Goal: Information Seeking & Learning: Learn about a topic

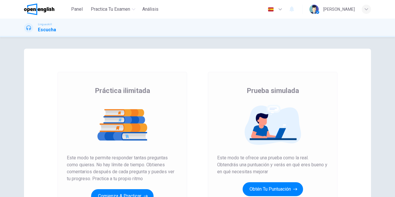
scroll to position [41, 0]
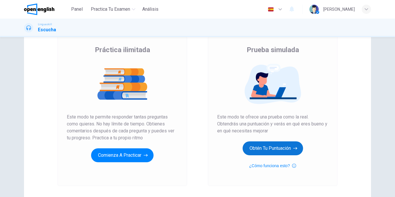
click at [276, 150] on button "Obtén tu puntuación" at bounding box center [273, 148] width 60 height 14
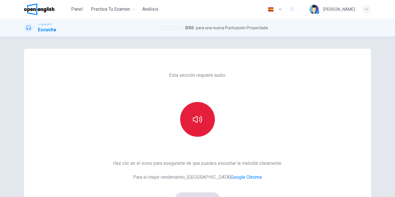
click at [204, 128] on button "button" at bounding box center [197, 119] width 35 height 35
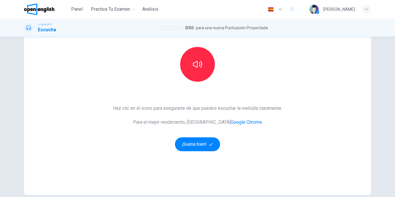
scroll to position [63, 0]
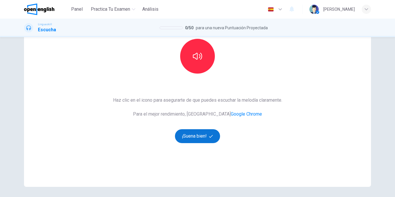
click at [205, 131] on button "¡Suena bien!" at bounding box center [197, 136] width 45 height 14
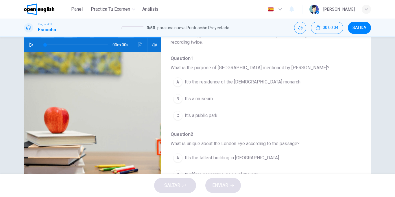
scroll to position [8, 0]
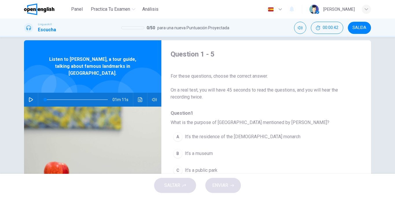
click at [26, 93] on div "01m 11s" at bounding box center [92, 100] width 137 height 14
click at [32, 93] on button "button" at bounding box center [30, 100] width 9 height 14
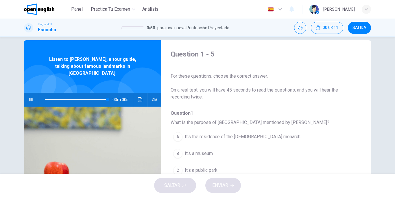
type input "*"
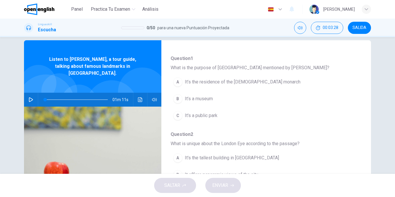
scroll to position [54, 0]
click at [184, 80] on button "A It’s the residence of the [DEMOGRAPHIC_DATA] monarch" at bounding box center [251, 82] width 161 height 14
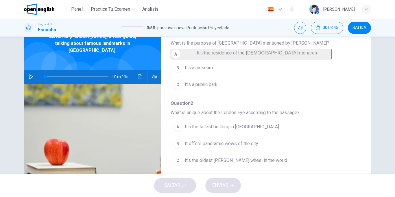
scroll to position [58, 0]
click at [257, 146] on span "It offers panoramic views of the city" at bounding box center [222, 142] width 74 height 7
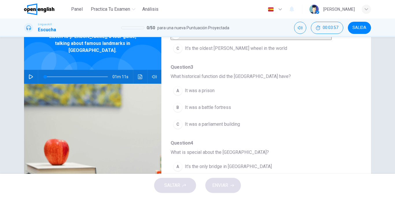
scroll to position [165, 0]
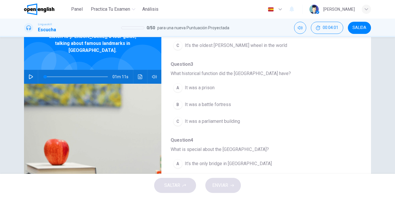
click at [254, 128] on button "C It was a parliament building" at bounding box center [251, 121] width 161 height 14
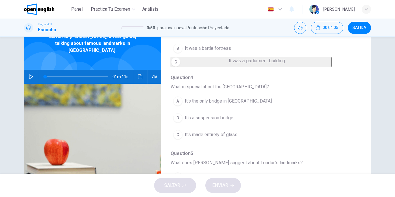
scroll to position [203, 0]
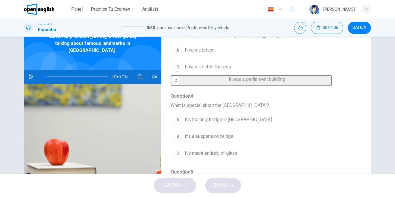
click at [209, 54] on span "It was a prison" at bounding box center [200, 50] width 30 height 7
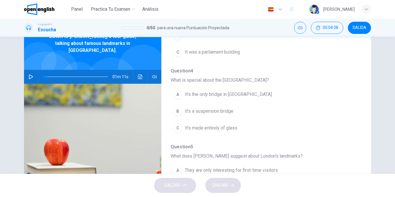
scroll to position [229, 0]
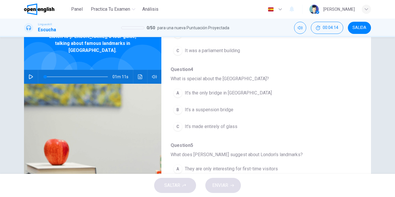
click at [249, 117] on button "B It's a suspension bridge" at bounding box center [251, 109] width 161 height 14
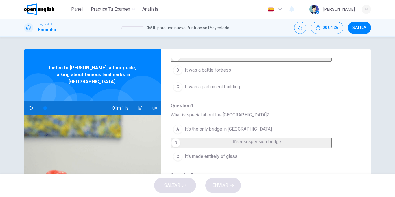
scroll to position [88, 0]
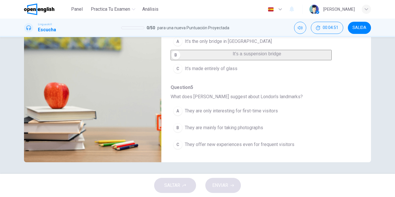
click at [280, 144] on span "They offer new experiences even for frequent visitors" at bounding box center [240, 144] width 110 height 7
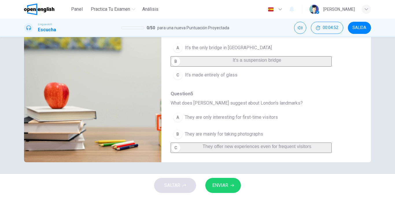
click at [227, 181] on button "ENVIAR" at bounding box center [223, 185] width 36 height 15
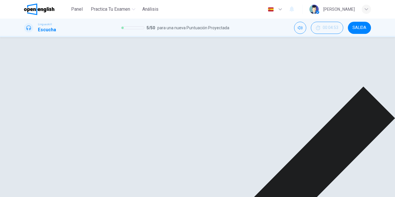
scroll to position [203, 0]
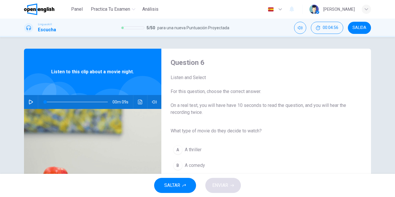
click at [35, 100] on button "button" at bounding box center [30, 102] width 9 height 14
type input "*"
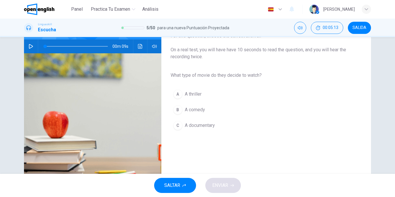
scroll to position [56, 0]
click at [180, 114] on div "B" at bounding box center [177, 109] width 9 height 9
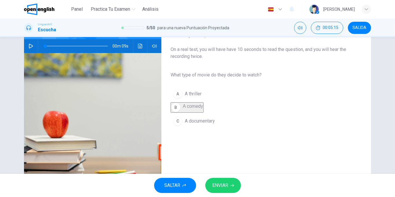
click at [218, 186] on span "ENVIAR" at bounding box center [220, 185] width 16 height 8
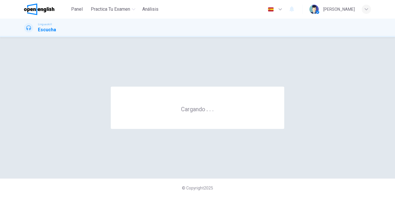
scroll to position [0, 0]
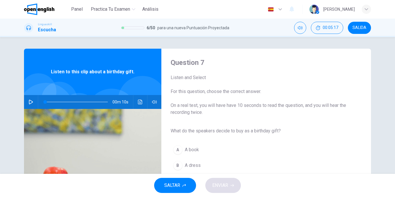
click at [25, 101] on div "00m 10s" at bounding box center [92, 102] width 137 height 14
click at [34, 102] on button "button" at bounding box center [30, 102] width 9 height 14
type input "*"
click at [183, 151] on button "A A book" at bounding box center [186, 149] width 31 height 14
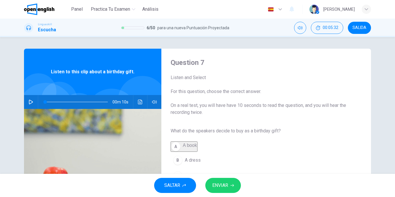
click at [222, 190] on button "ENVIAR" at bounding box center [223, 185] width 36 height 15
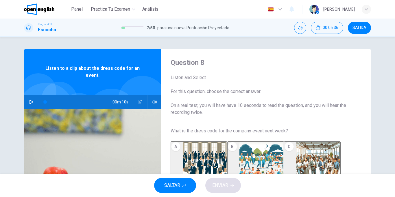
click at [30, 100] on icon "button" at bounding box center [31, 102] width 4 height 5
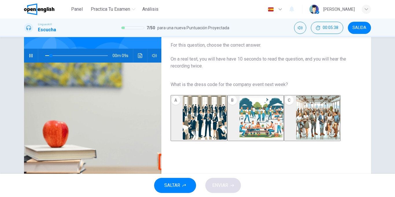
scroll to position [63, 0]
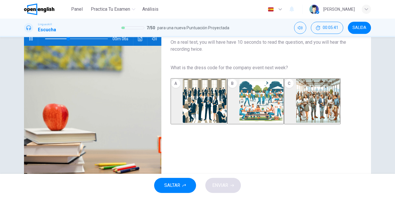
click at [324, 96] on img "button" at bounding box center [318, 101] width 44 height 44
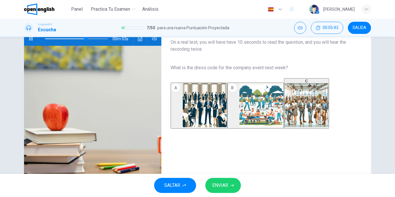
click at [226, 184] on span "ENVIAR" at bounding box center [220, 185] width 16 height 8
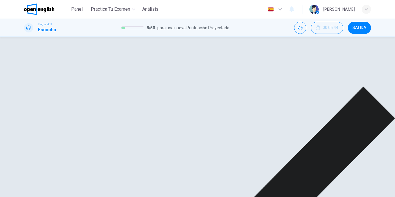
type input "**"
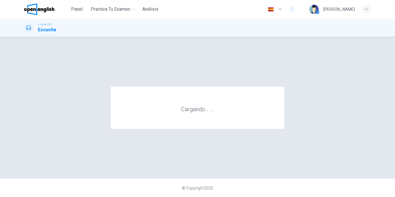
scroll to position [0, 0]
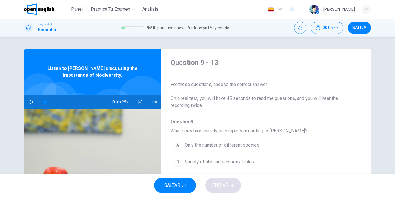
click at [28, 104] on button "button" at bounding box center [30, 102] width 9 height 14
click at [33, 100] on icon "button" at bounding box center [31, 102] width 5 height 5
click at [45, 103] on span at bounding box center [76, 102] width 63 height 8
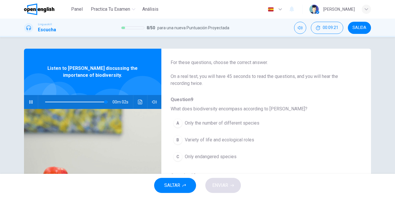
scroll to position [40, 0]
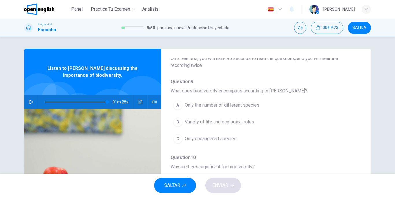
type input "*"
click at [228, 123] on span "Variety of life and ecological roles" at bounding box center [219, 121] width 69 height 7
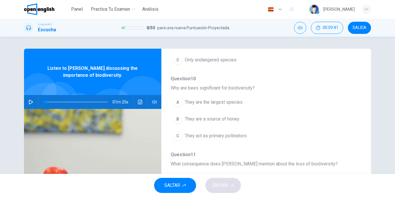
scroll to position [123, 0]
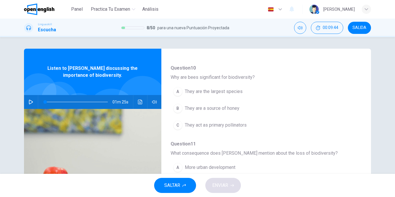
click at [247, 128] on span "They act as primary pollinators" at bounding box center [216, 125] width 62 height 7
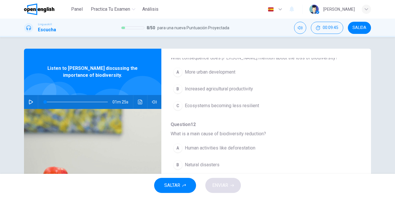
scroll to position [212, 0]
click at [244, 109] on span "Ecosystems becoming less resilient" at bounding box center [222, 105] width 74 height 7
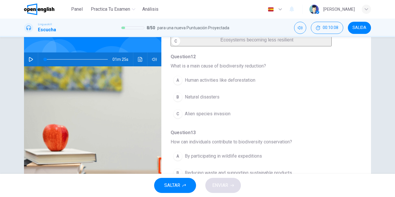
scroll to position [46, 0]
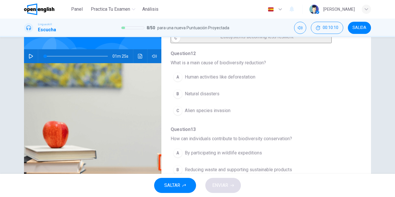
click at [234, 78] on span "Human activities like deforestation" at bounding box center [220, 77] width 71 height 7
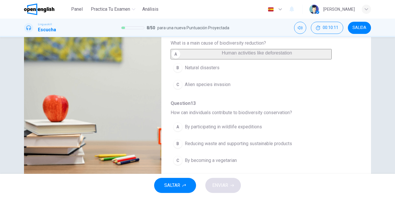
scroll to position [88, 0]
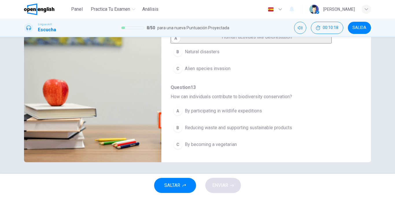
click at [252, 128] on span "Reducing waste and supporting sustainable products" at bounding box center [238, 127] width 107 height 7
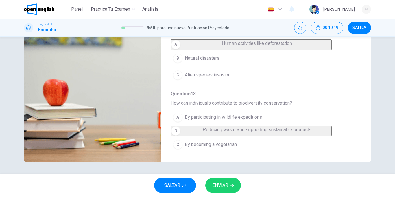
click at [225, 193] on div "SALTAR ENVIAR" at bounding box center [197, 185] width 395 height 23
click at [229, 186] on button "ENVIAR" at bounding box center [223, 185] width 36 height 15
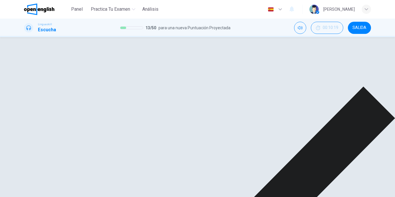
scroll to position [0, 0]
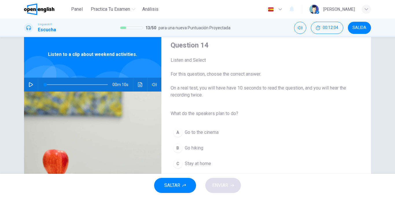
scroll to position [3, 0]
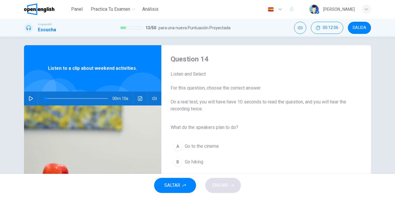
click at [26, 102] on div "00m 10s" at bounding box center [92, 98] width 137 height 14
click at [32, 97] on icon "button" at bounding box center [31, 98] width 4 height 5
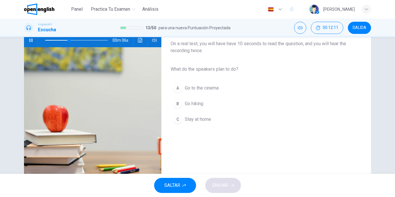
scroll to position [72, 0]
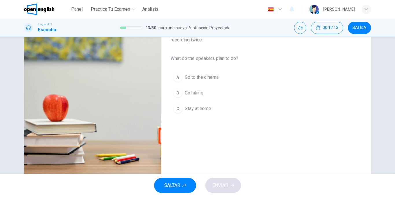
click at [196, 93] on span "Go hiking" at bounding box center [194, 92] width 19 height 7
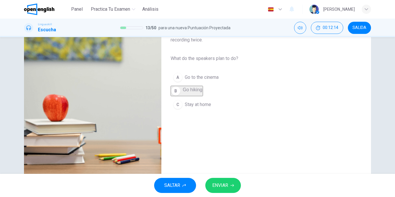
click at [226, 183] on span "ENVIAR" at bounding box center [220, 185] width 16 height 8
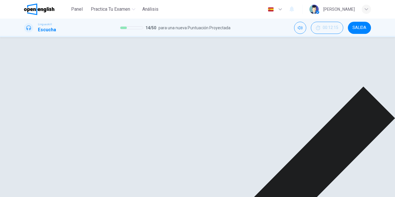
type input "**"
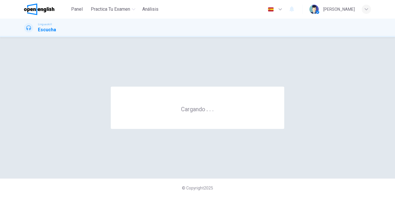
scroll to position [0, 0]
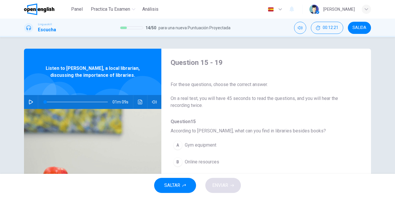
click at [29, 101] on icon "button" at bounding box center [31, 102] width 5 height 5
type input "*"
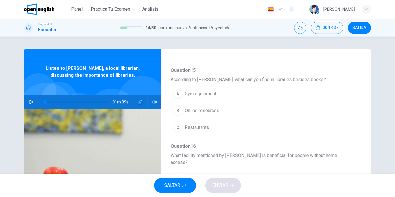
scroll to position [56, 0]
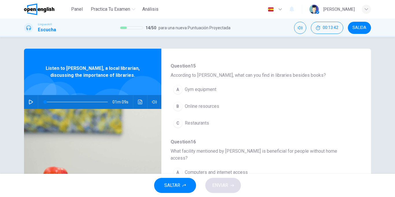
click at [188, 104] on span "Online resources" at bounding box center [202, 106] width 34 height 7
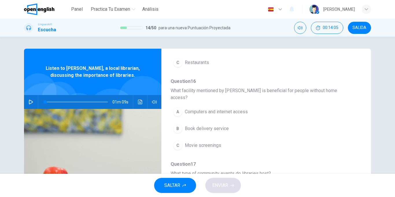
scroll to position [110, 0]
click at [240, 111] on span "Computers and internet access" at bounding box center [216, 111] width 63 height 7
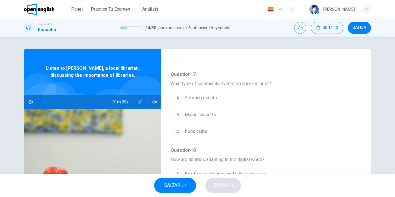
scroll to position [194, 0]
click at [222, 137] on button "C Book clubs" at bounding box center [251, 130] width 161 height 14
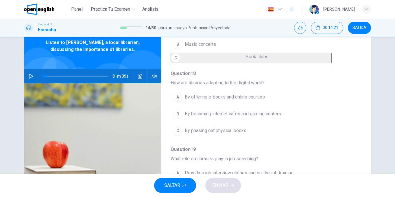
scroll to position [48, 0]
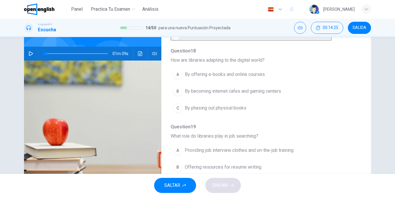
click at [263, 75] on span "By offering e-books and online courses" at bounding box center [225, 74] width 80 height 7
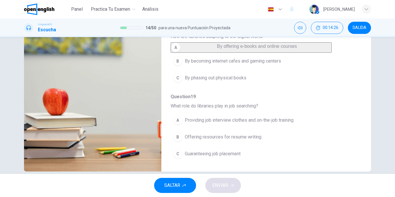
scroll to position [88, 0]
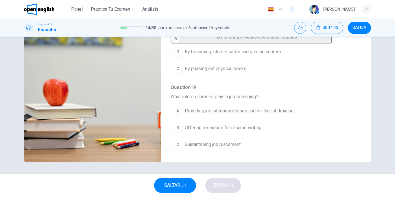
click at [251, 114] on span "Providing job interview clothes and on-the-job training" at bounding box center [239, 110] width 109 height 7
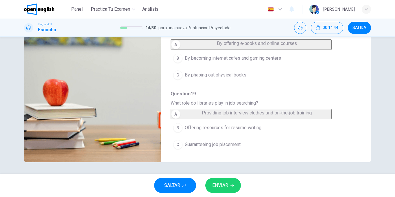
click at [228, 183] on span "ENVIAR" at bounding box center [220, 185] width 16 height 8
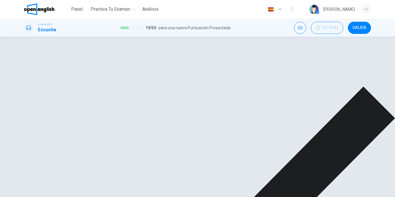
scroll to position [250, 0]
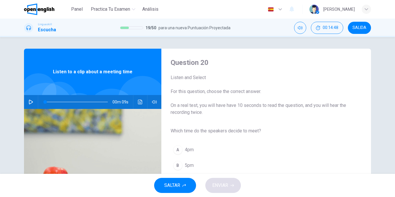
click at [33, 98] on button "button" at bounding box center [30, 102] width 9 height 14
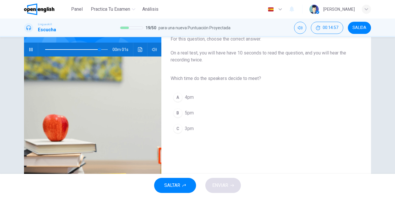
scroll to position [58, 0]
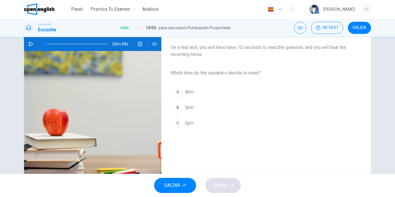
click at [196, 126] on button "C 3pm" at bounding box center [184, 123] width 26 height 14
click at [220, 189] on span "ENVIAR" at bounding box center [220, 185] width 16 height 8
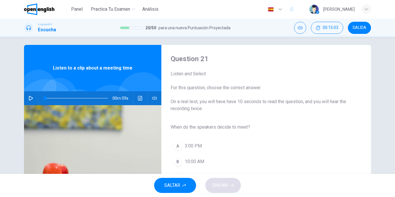
scroll to position [3, 0]
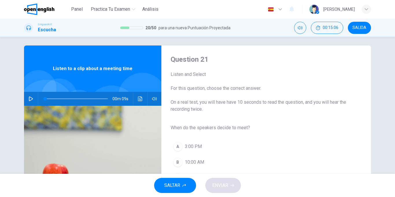
click at [28, 98] on button "button" at bounding box center [30, 99] width 9 height 14
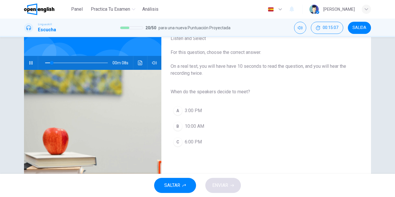
scroll to position [43, 0]
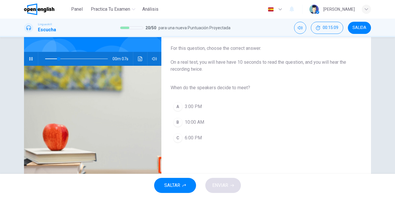
click at [198, 107] on span "3:00 PM" at bounding box center [193, 106] width 17 height 7
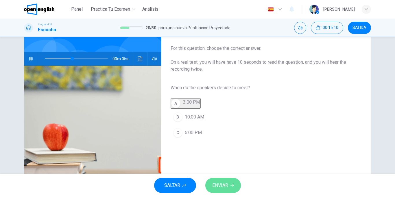
click at [218, 188] on span "ENVIAR" at bounding box center [220, 185] width 16 height 8
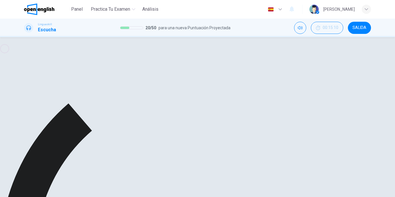
type input "**"
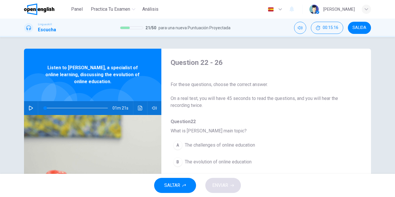
click at [29, 111] on button "button" at bounding box center [30, 108] width 9 height 14
click at [34, 110] on button "button" at bounding box center [30, 108] width 9 height 14
type input "*"
